Goal: Information Seeking & Learning: Check status

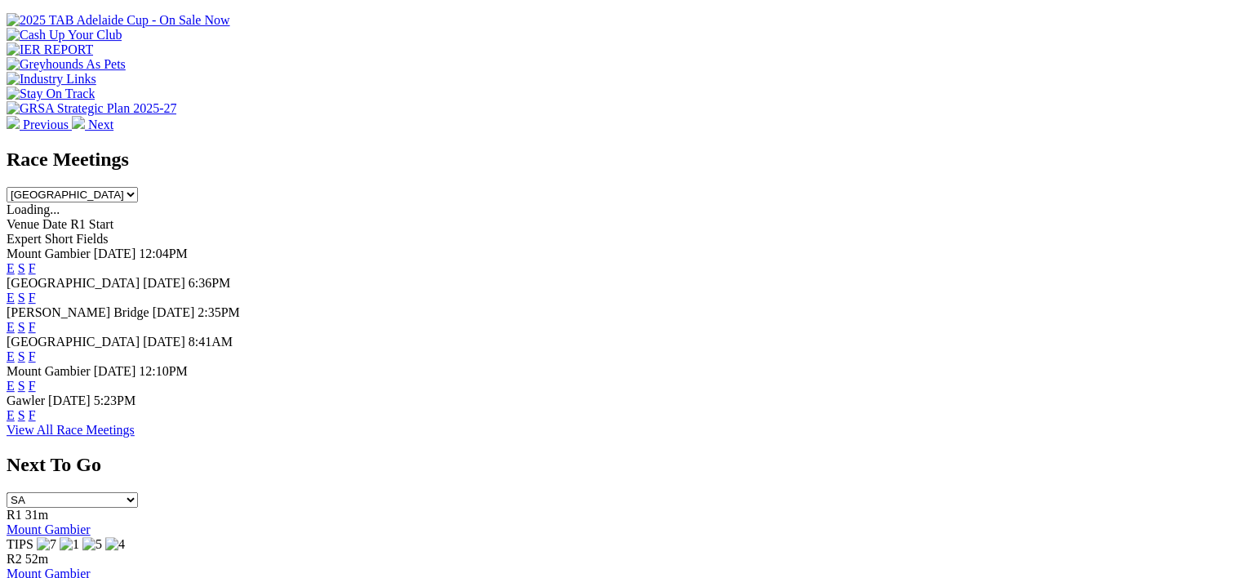
scroll to position [620, 0]
click at [36, 289] on link "F" at bounding box center [32, 296] width 7 height 14
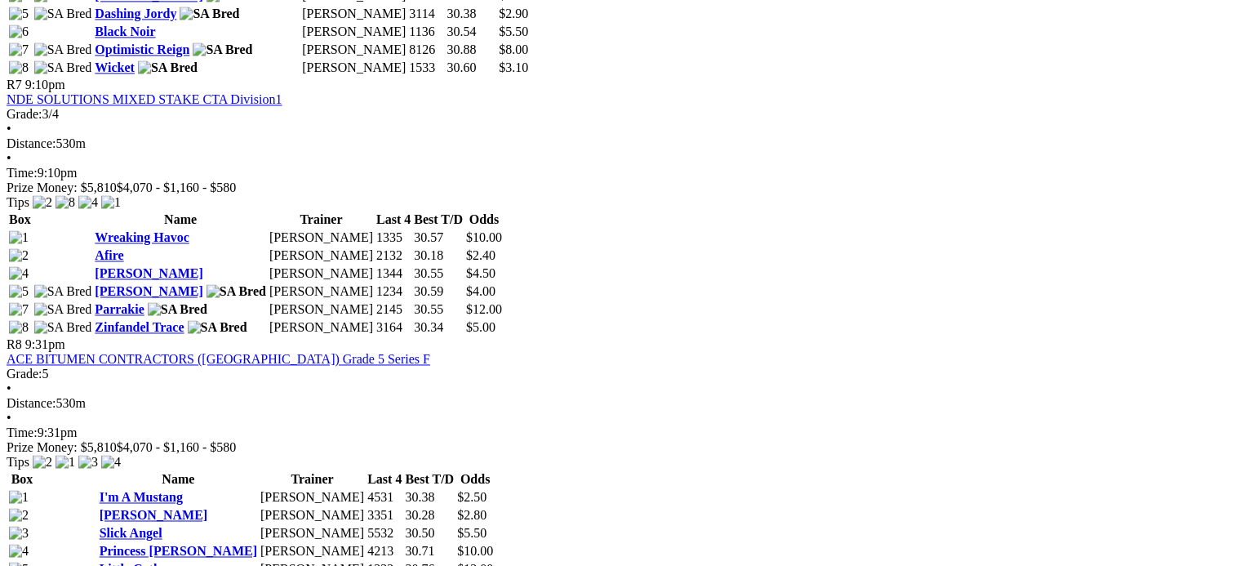
scroll to position [2496, 0]
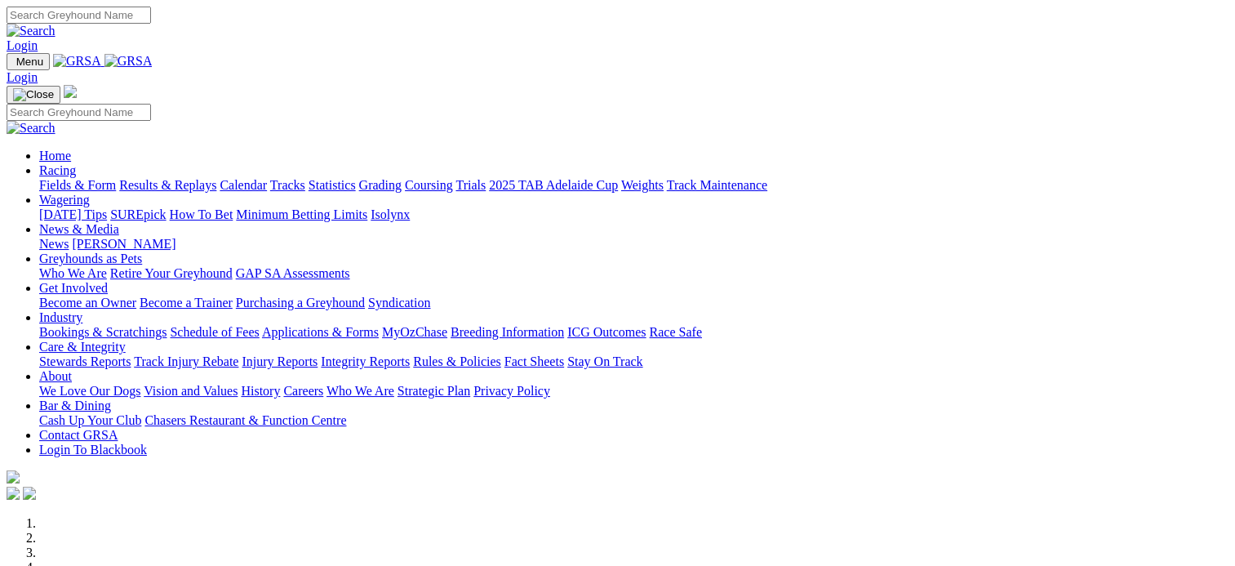
click at [216, 178] on link "Results & Replays" at bounding box center [167, 185] width 97 height 14
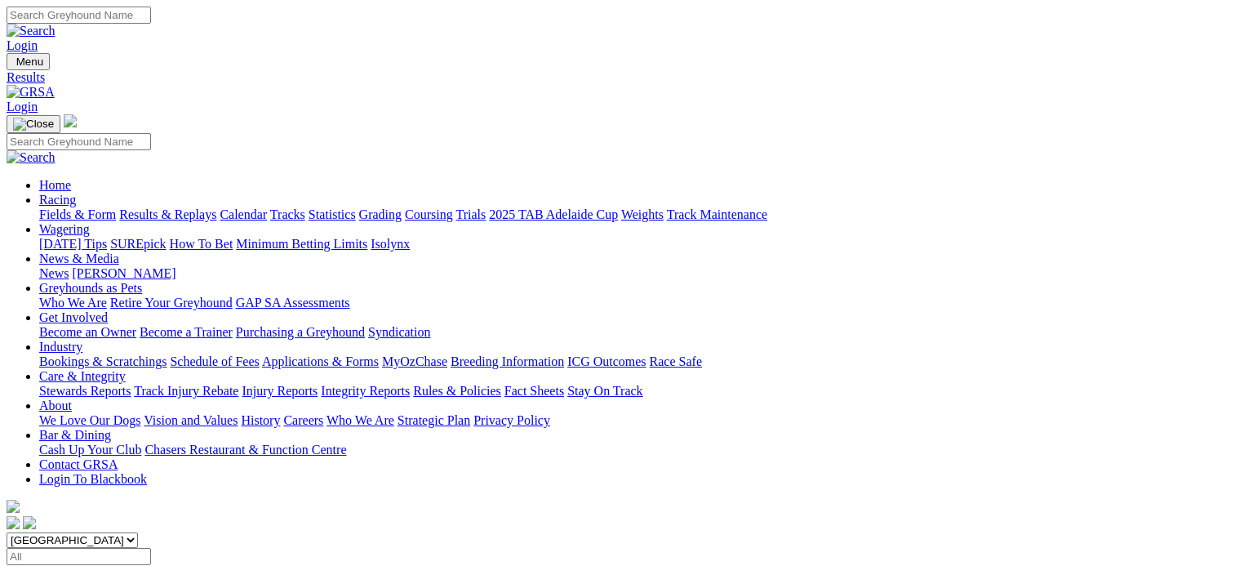
click at [73, 565] on link "SUMMARY" at bounding box center [40, 572] width 66 height 14
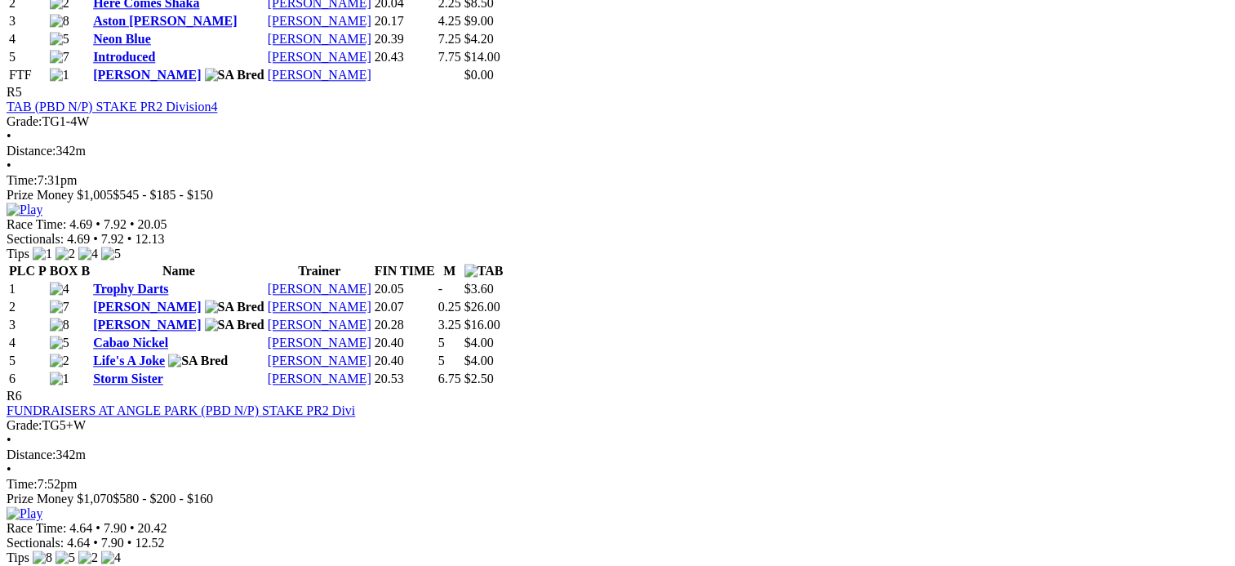
scroll to position [1928, 0]
